Goal: Task Accomplishment & Management: Use online tool/utility

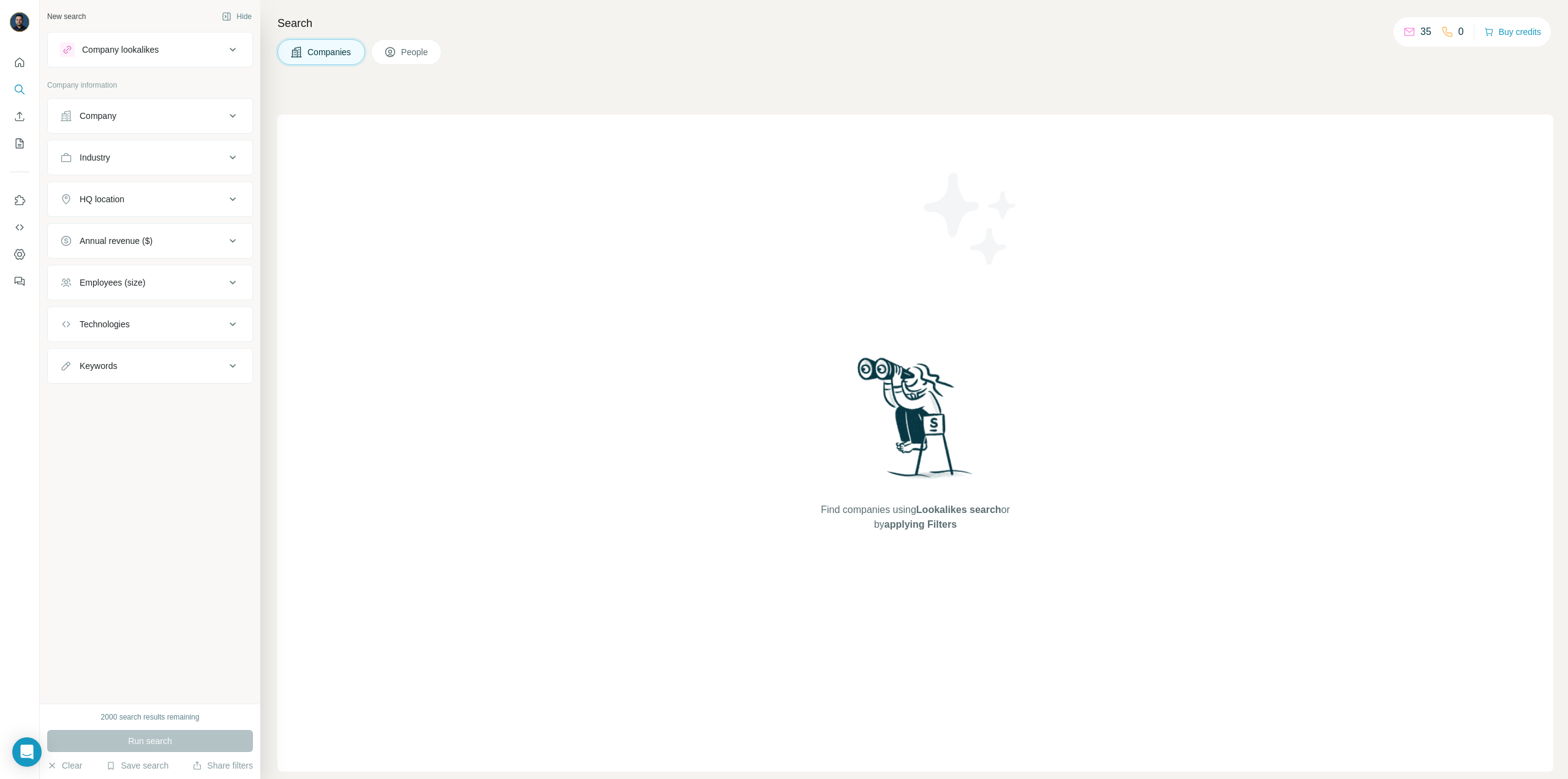
click at [148, 117] on div "Company" at bounding box center [142, 115] width 166 height 12
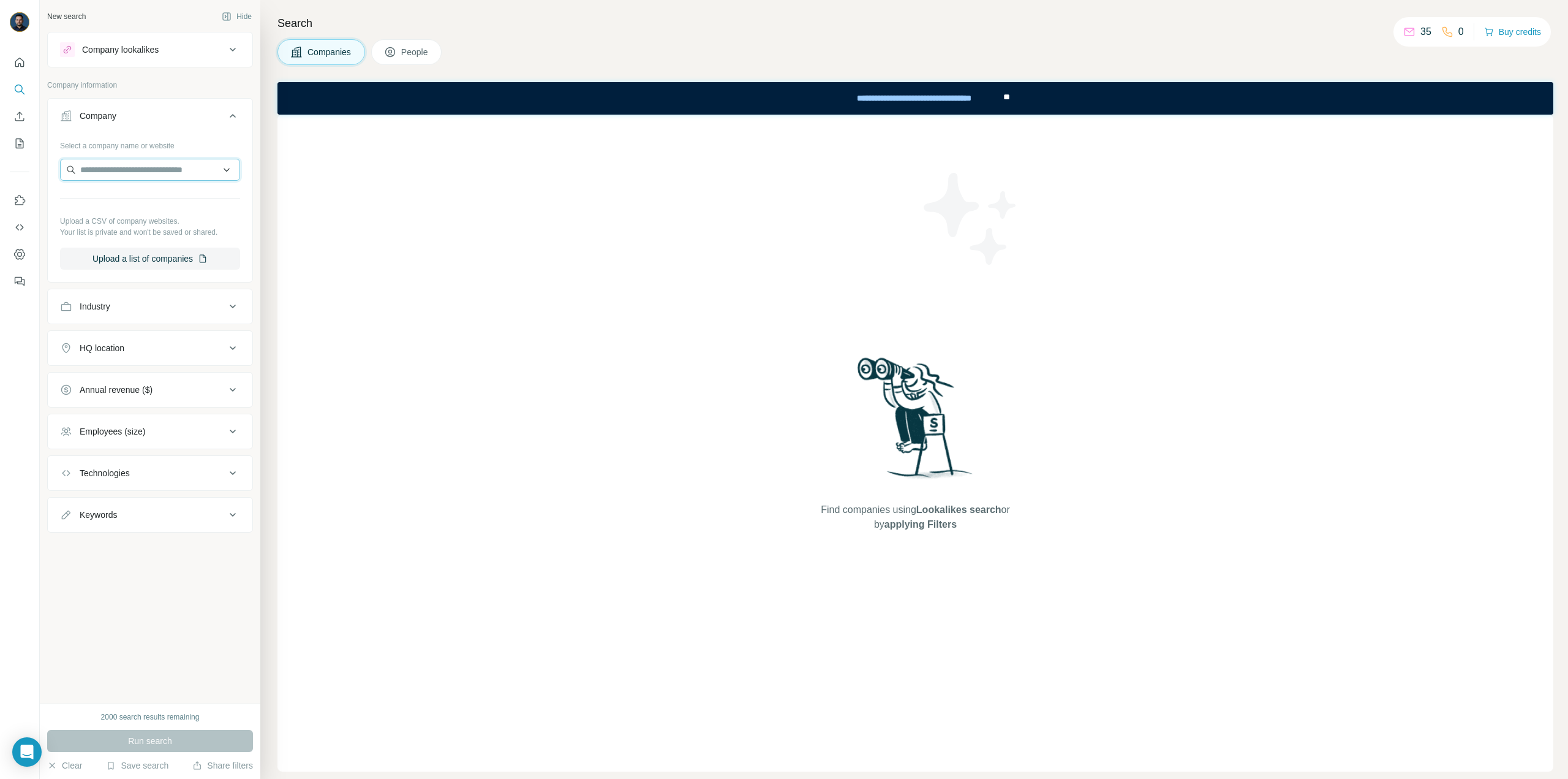
click at [145, 166] on input "text" at bounding box center [150, 170] width 180 height 22
click at [181, 172] on input "text" at bounding box center [150, 170] width 180 height 22
click at [135, 178] on input "text" at bounding box center [150, 170] width 180 height 22
click at [166, 176] on input "text" at bounding box center [150, 170] width 180 height 22
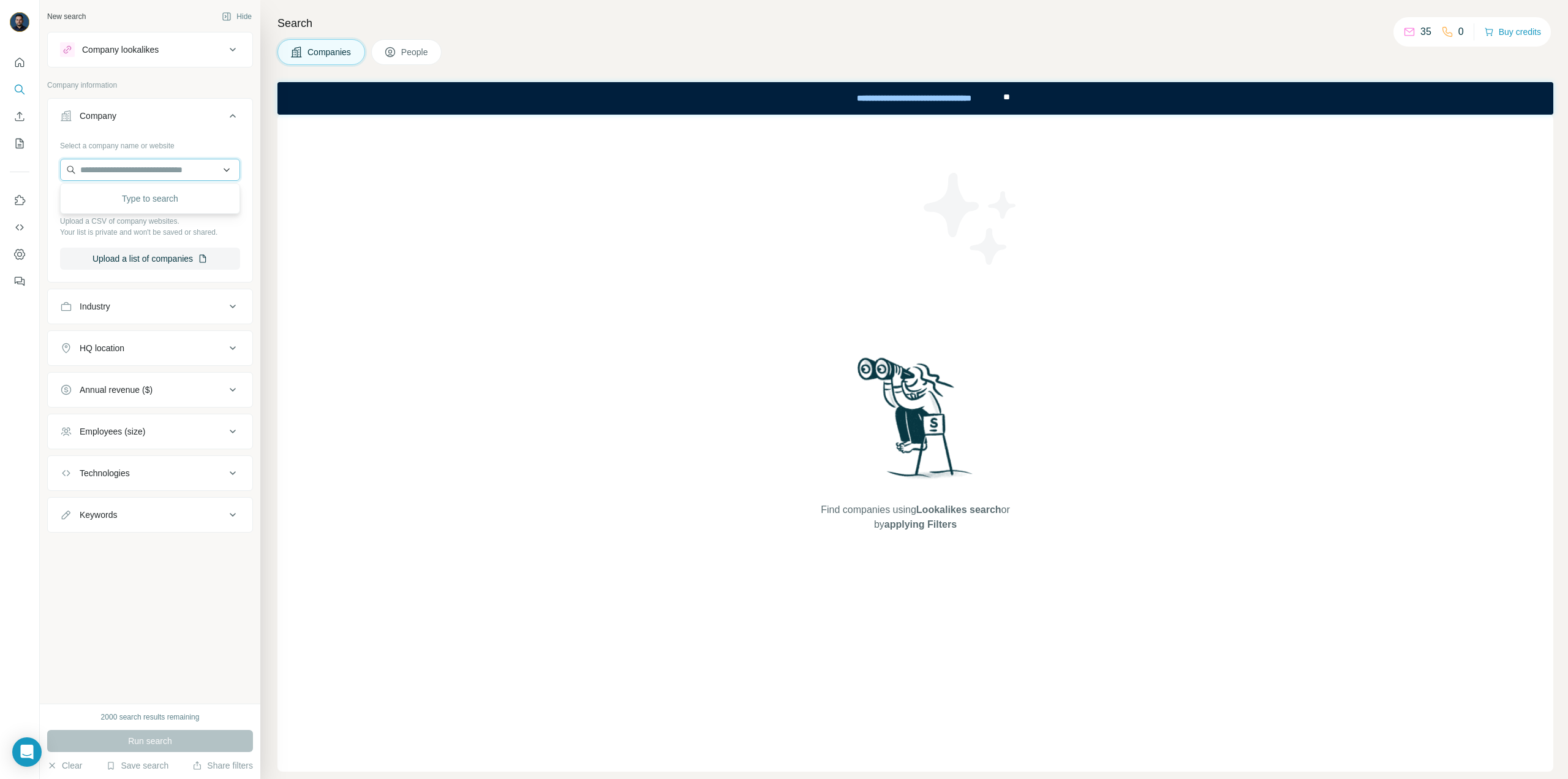
click at [166, 176] on input "text" at bounding box center [150, 170] width 180 height 22
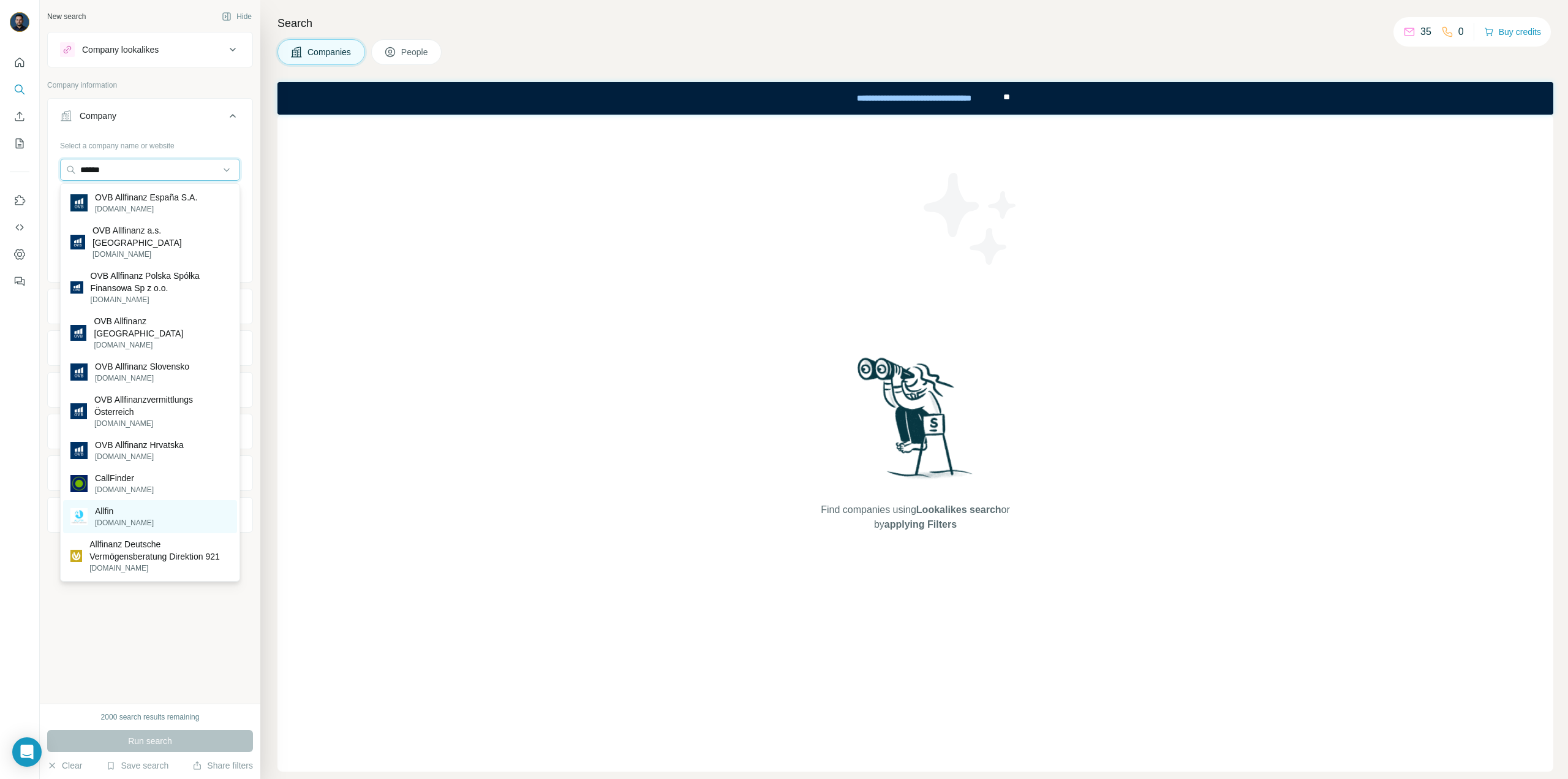
type input "******"
click at [172, 509] on div "Allfin [DOMAIN_NAME]" at bounding box center [150, 516] width 174 height 33
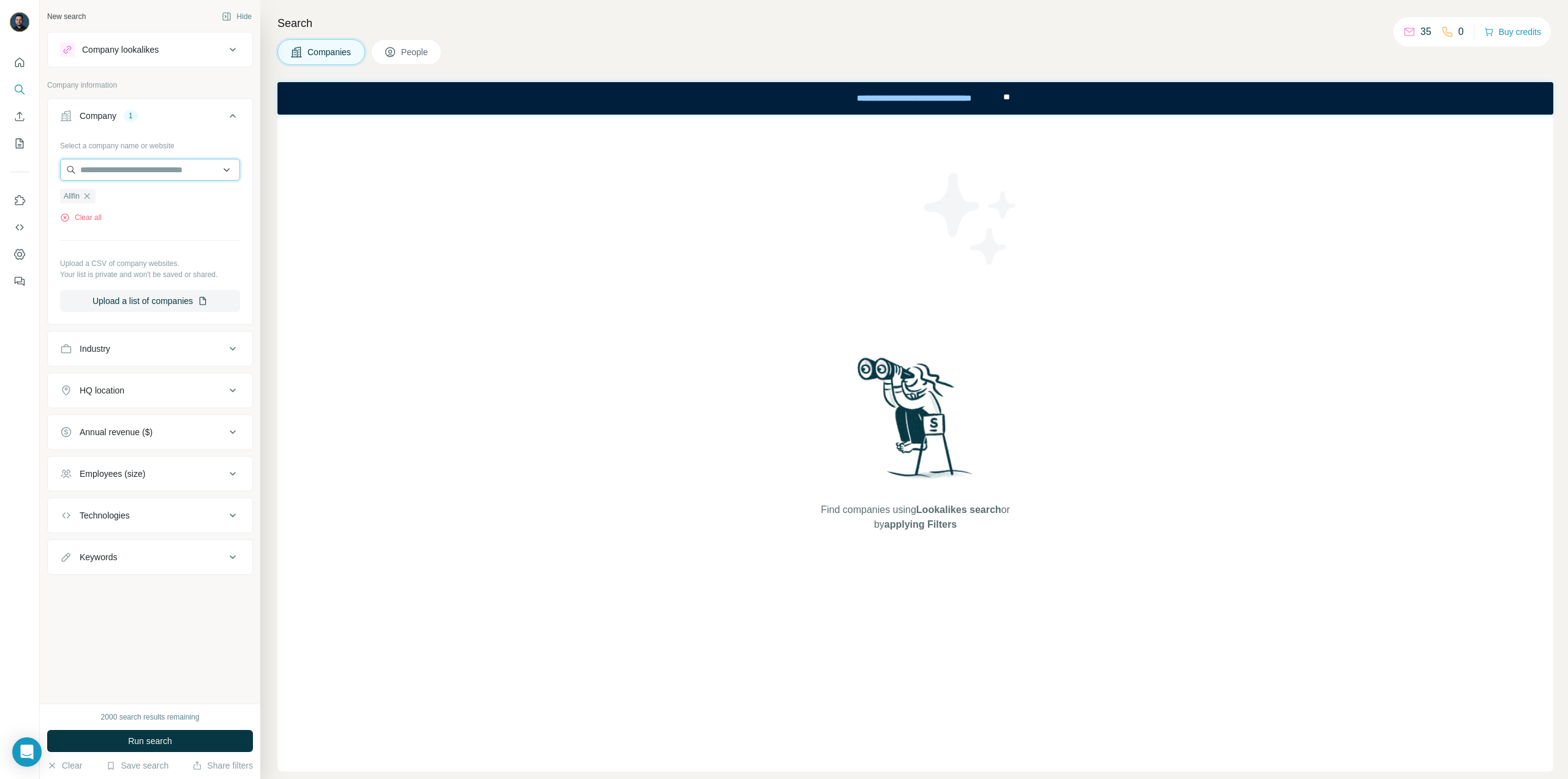
click at [156, 177] on input "text" at bounding box center [150, 170] width 180 height 22
click at [162, 170] on input "text" at bounding box center [150, 170] width 180 height 22
click at [401, 271] on div "Find companies using Lookalikes search or by applying Filters" at bounding box center [916, 442] width 1276 height 657
click at [22, 139] on icon "My lists" at bounding box center [19, 143] width 12 height 12
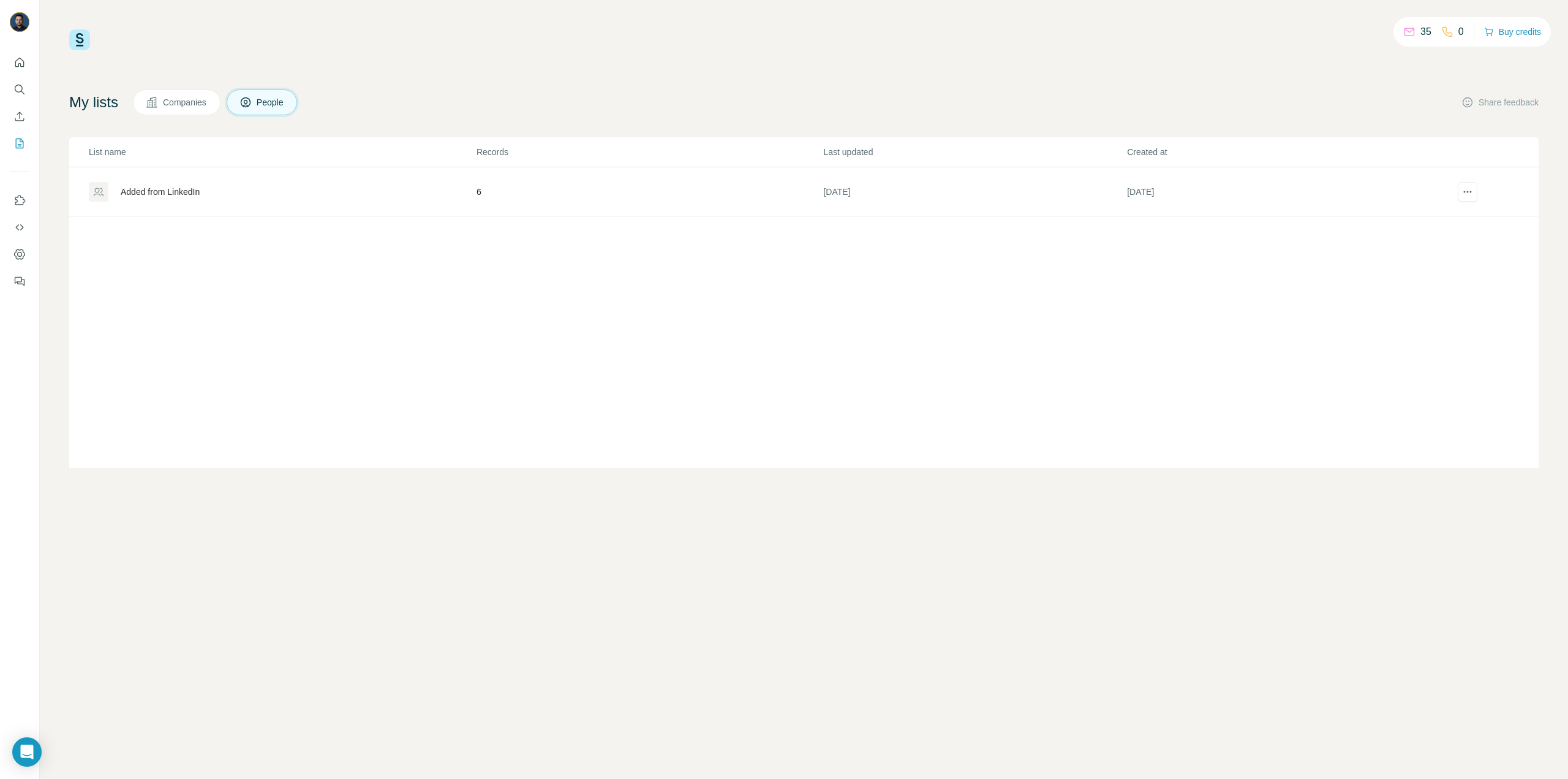
click at [240, 187] on div "Added from LinkedIn" at bounding box center [281, 192] width 386 height 20
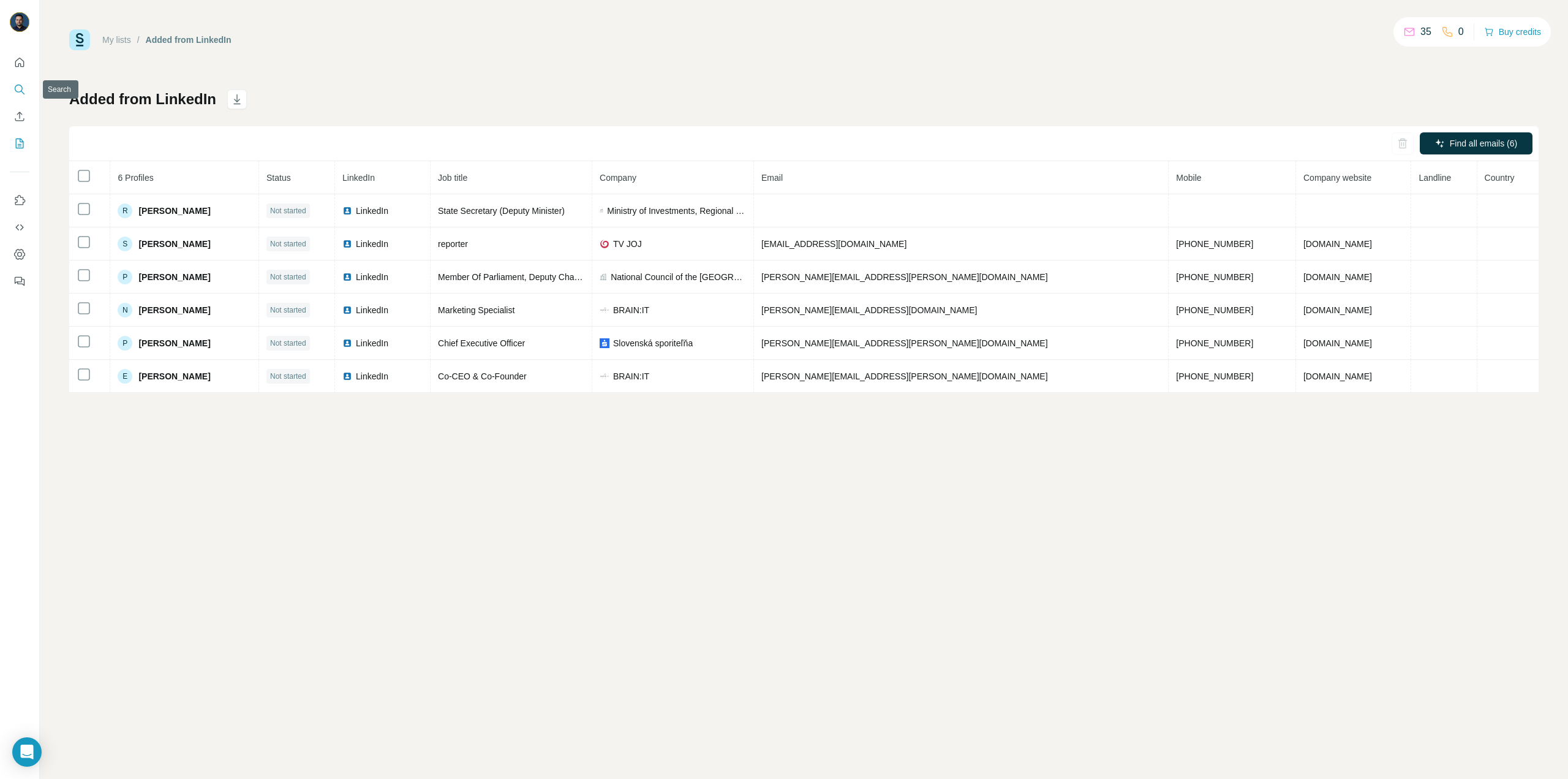
click at [16, 90] on icon "Search" at bounding box center [19, 89] width 12 height 12
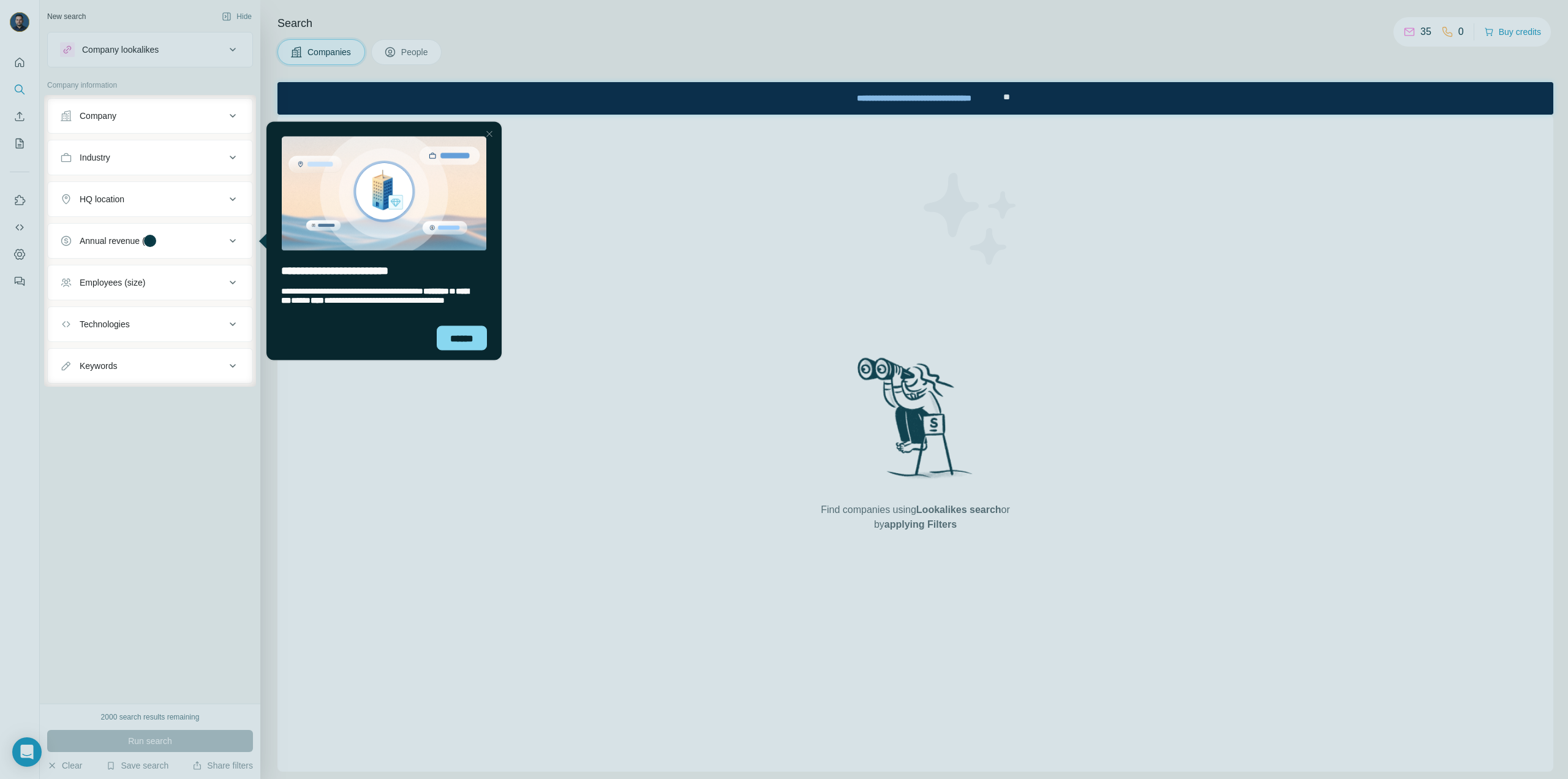
click at [924, 104] on div at bounding box center [912, 241] width 1312 height 292
drag, startPoint x: 460, startPoint y: 335, endPoint x: 1125, endPoint y: 286, distance: 666.8
click at [460, 335] on div "******" at bounding box center [461, 338] width 50 height 25
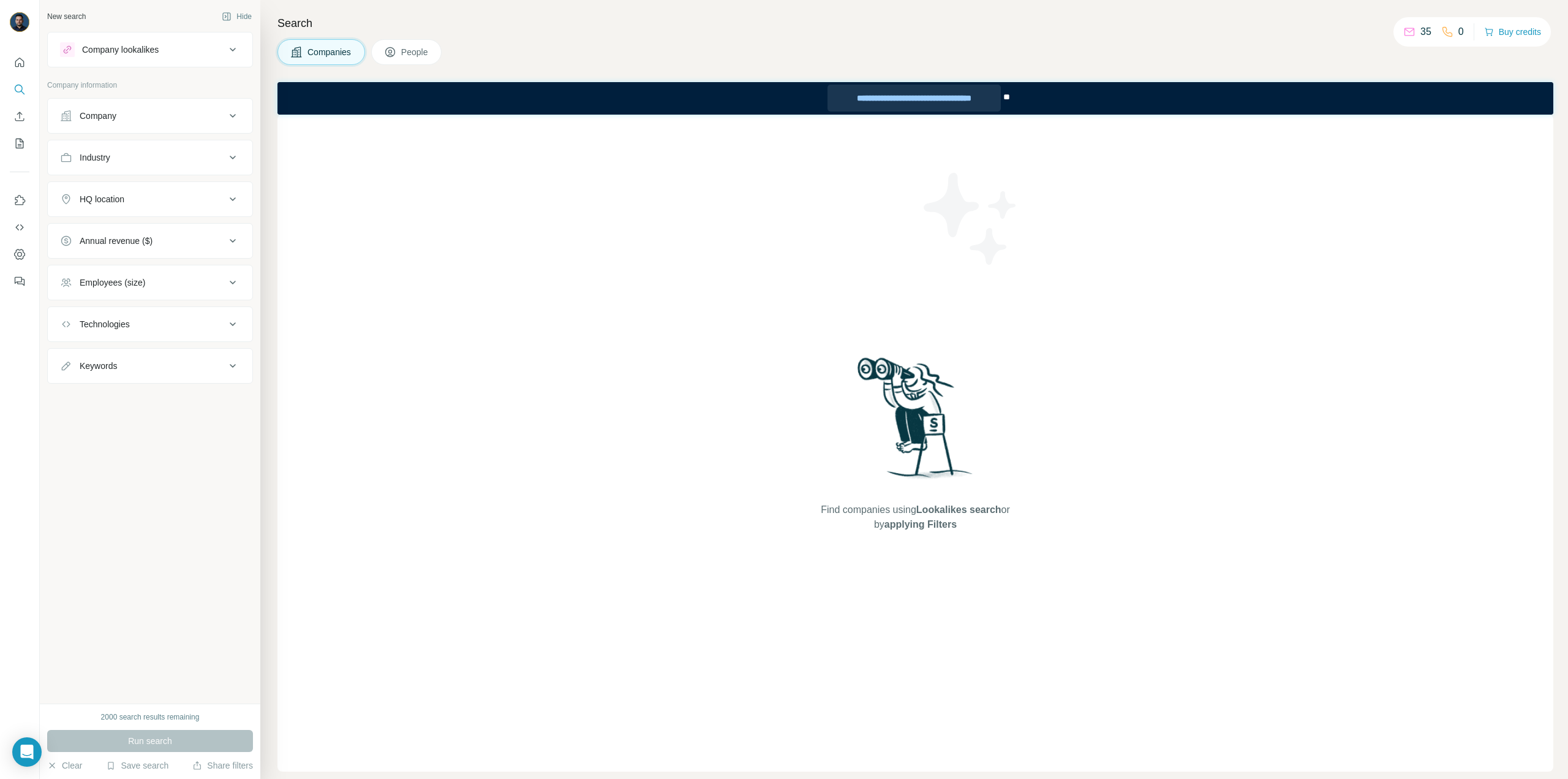
click at [939, 90] on div at bounding box center [784, 49] width 1568 height 98
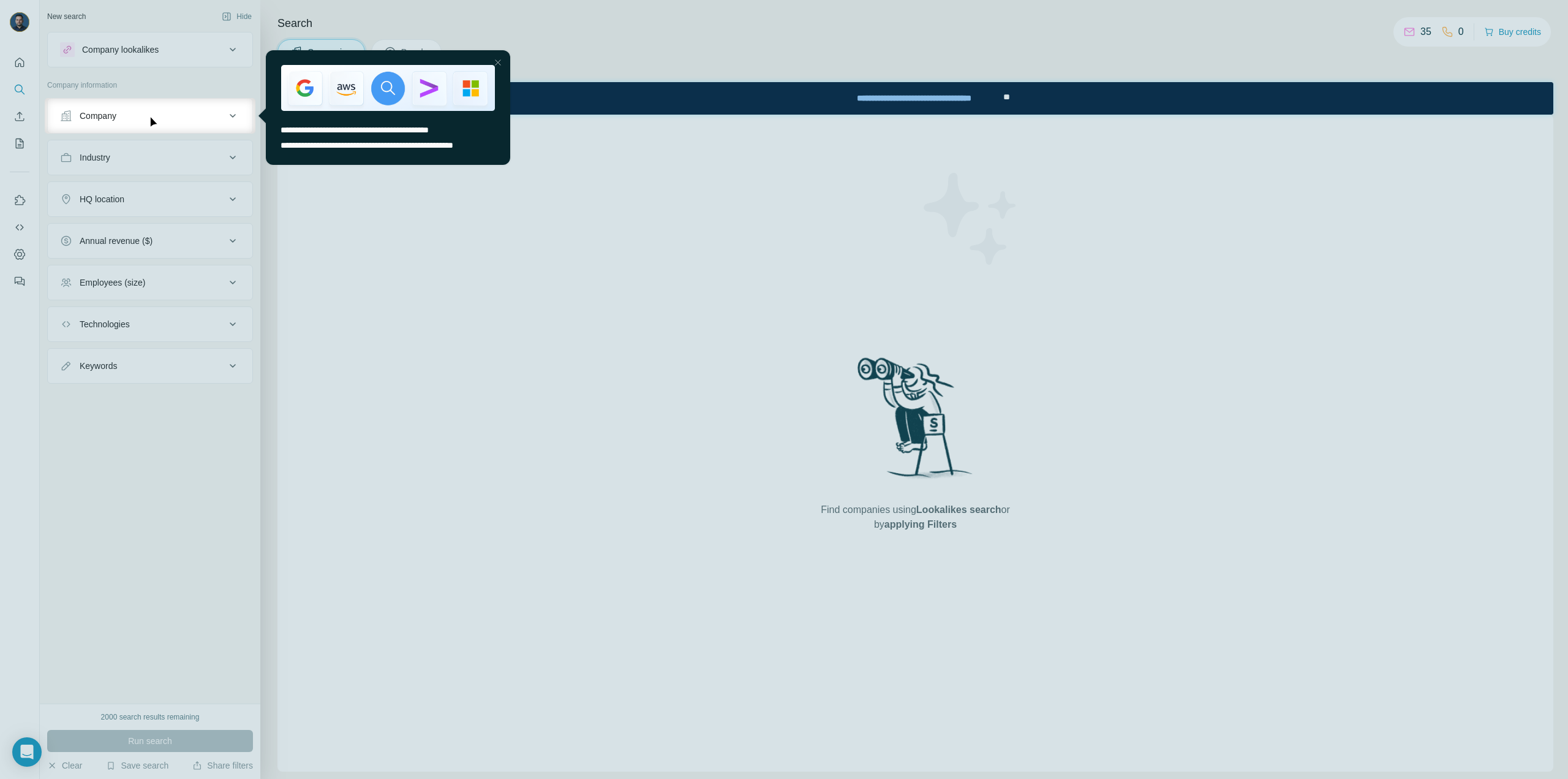
click at [905, 98] on div at bounding box center [784, 49] width 1568 height 98
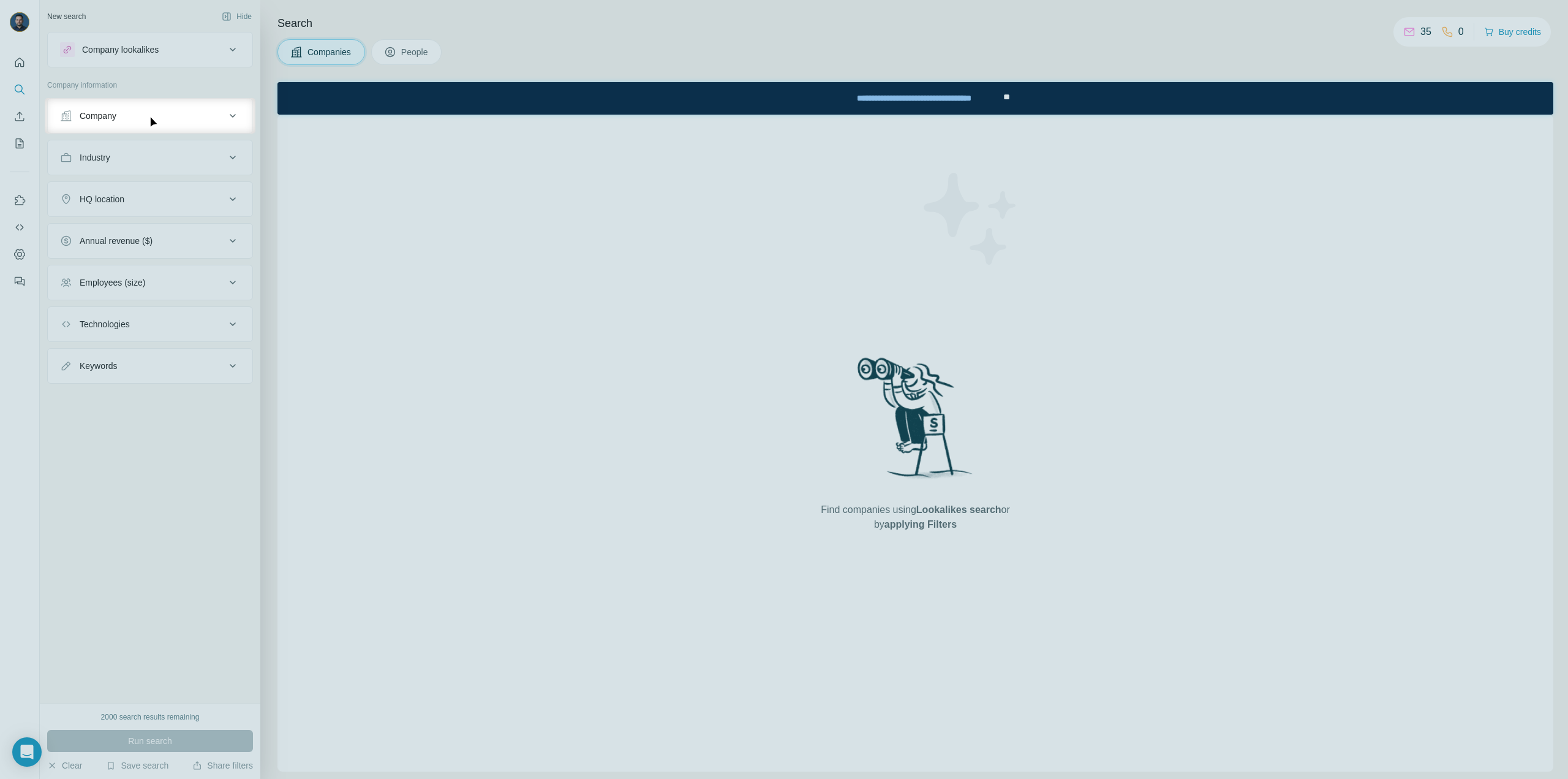
click at [114, 109] on button "Company" at bounding box center [150, 115] width 205 height 30
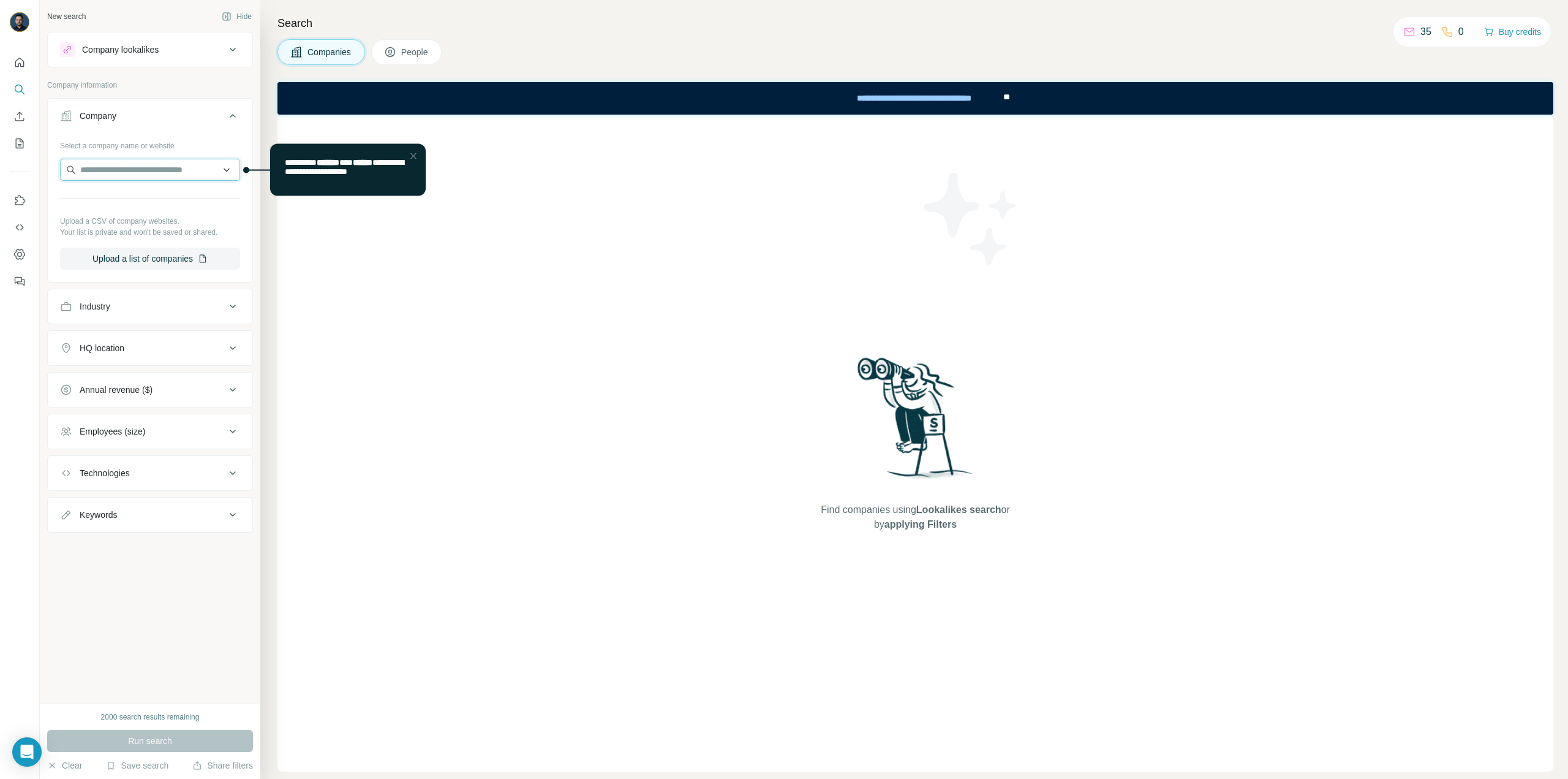
click at [142, 166] on input "text" at bounding box center [150, 170] width 180 height 22
